Goal: Task Accomplishment & Management: Use online tool/utility

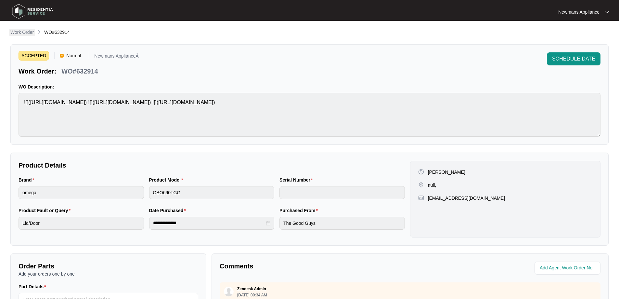
click at [19, 33] on p "Work Order" at bounding box center [21, 32] width 23 height 7
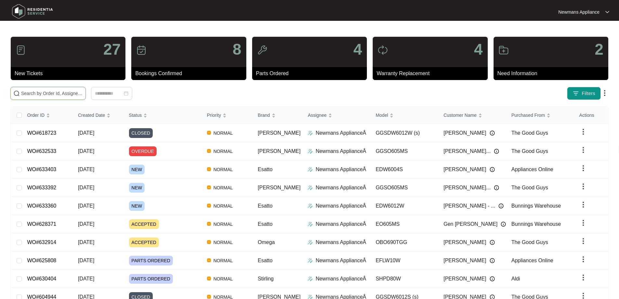
click at [83, 92] on input "text" at bounding box center [52, 93] width 62 height 7
paste input "633403"
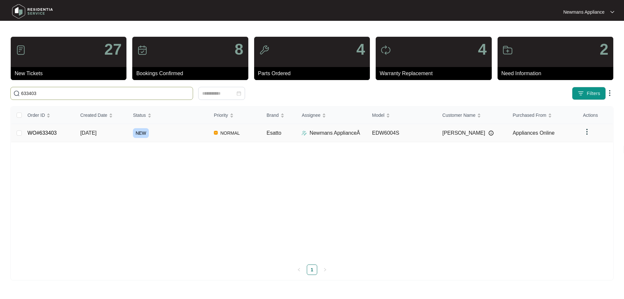
type input "633403"
click at [329, 132] on p "Newmans ApplianceÂ" at bounding box center [334, 133] width 51 height 8
click at [322, 135] on p "Newmans ApplianceÂ" at bounding box center [334, 133] width 51 height 8
click at [247, 136] on td "NORMAL" at bounding box center [235, 133] width 53 height 18
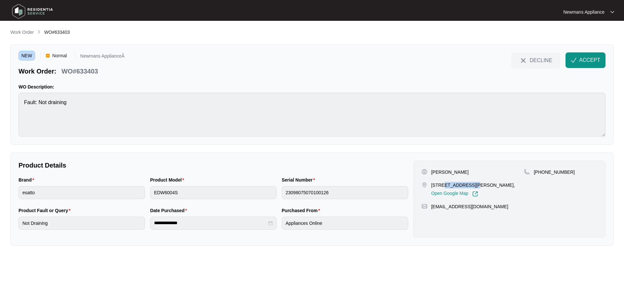
drag, startPoint x: 440, startPoint y: 186, endPoint x: 468, endPoint y: 185, distance: 27.6
click at [468, 185] on p "[STREET_ADDRESS][PERSON_NAME]," at bounding box center [473, 185] width 84 height 7
copy p "10 7-9 [PERSON_NAME]"
click at [586, 63] on span "ACCEPT" at bounding box center [589, 60] width 21 height 8
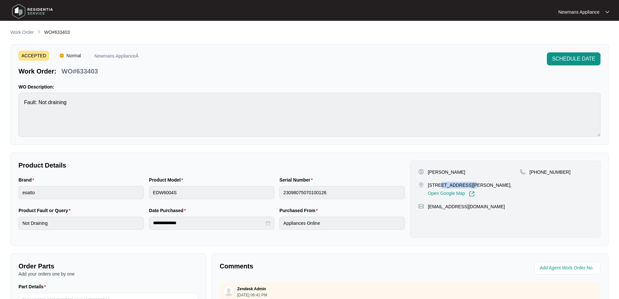
click at [443, 183] on p "[STREET_ADDRESS][PERSON_NAME]," at bounding box center [470, 185] width 84 height 7
drag, startPoint x: 437, startPoint y: 185, endPoint x: 478, endPoint y: 185, distance: 40.3
click at [478, 185] on p "[STREET_ADDRESS][PERSON_NAME]," at bounding box center [470, 185] width 84 height 7
copy p "[STREET_ADDRESS][PERSON_NAME]"
drag, startPoint x: 481, startPoint y: 184, endPoint x: 499, endPoint y: 184, distance: 17.6
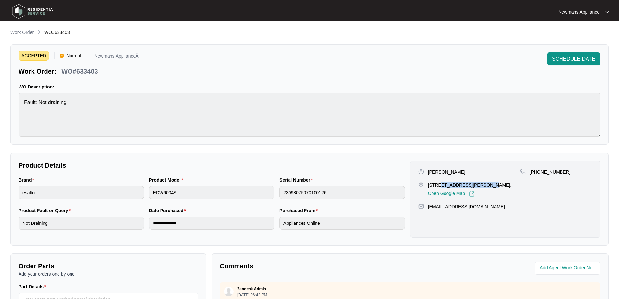
click at [499, 184] on p "[STREET_ADDRESS][PERSON_NAME]," at bounding box center [470, 185] width 84 height 7
copy p "Labrador"
drag, startPoint x: 562, startPoint y: 171, endPoint x: 538, endPoint y: 173, distance: 23.5
click at [538, 173] on div "[PHONE_NUMBER]" at bounding box center [556, 172] width 72 height 7
copy p "448290771"
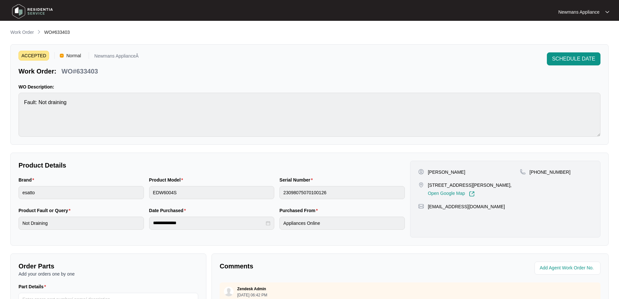
click at [455, 171] on p "[PERSON_NAME]" at bounding box center [446, 172] width 37 height 7
copy p "Salt"
click at [439, 170] on p "[PERSON_NAME]" at bounding box center [446, 172] width 37 height 7
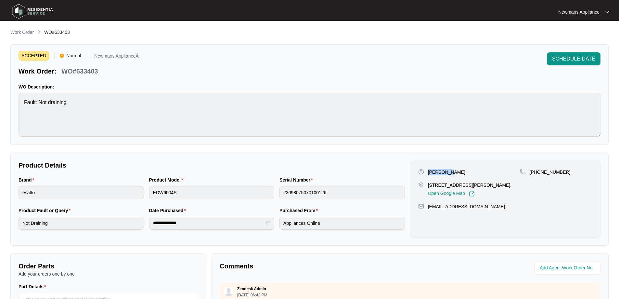
copy p "[PERSON_NAME]"
drag, startPoint x: 477, startPoint y: 205, endPoint x: 428, endPoint y: 209, distance: 49.3
click at [428, 209] on div "[EMAIL_ADDRESS][DOMAIN_NAME]" at bounding box center [505, 206] width 174 height 7
copy p "[EMAIL_ADDRESS][DOMAIN_NAME]"
click at [152, 221] on div "**********" at bounding box center [211, 222] width 125 height 13
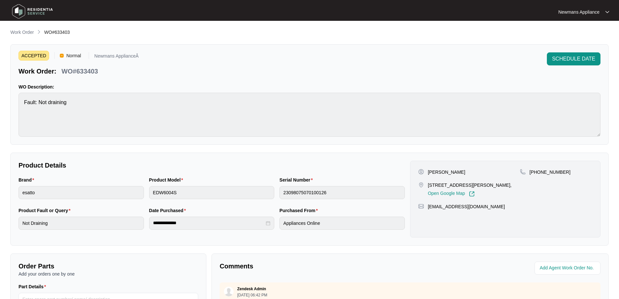
click at [272, 221] on div "**********" at bounding box center [212, 222] width 392 height 31
drag, startPoint x: 54, startPoint y: 31, endPoint x: 70, endPoint y: 30, distance: 16.0
click at [70, 30] on div "Work Order WO#633403" at bounding box center [309, 33] width 598 height 8
copy span "633403"
